Goal: Information Seeking & Learning: Learn about a topic

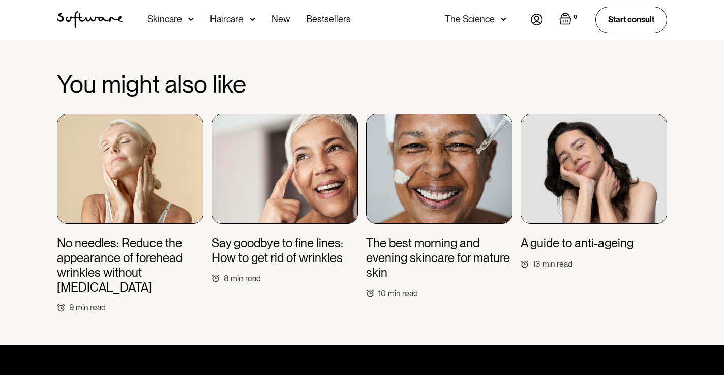
scroll to position [3919, 0]
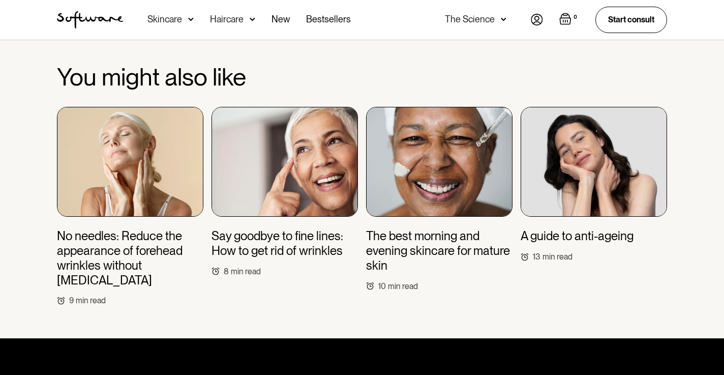
click at [143, 237] on h3 "No needles: Reduce the appearance of forehead wrinkles without [MEDICAL_DATA]" at bounding box center [130, 258] width 146 height 58
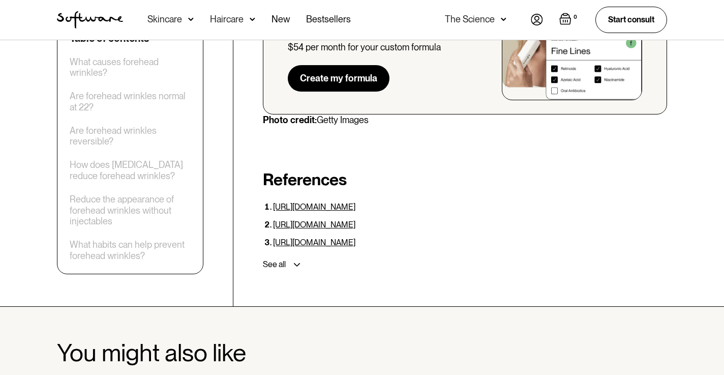
scroll to position [3657, 0]
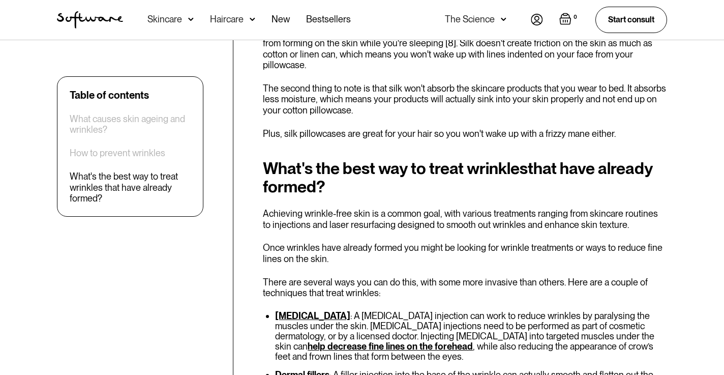
scroll to position [2770, 0]
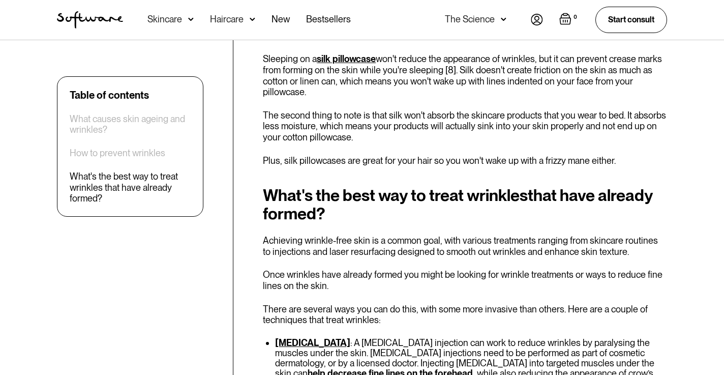
click at [361, 53] on link "silk pillowcase" at bounding box center [346, 58] width 59 height 11
